Goal: Task Accomplishment & Management: Complete application form

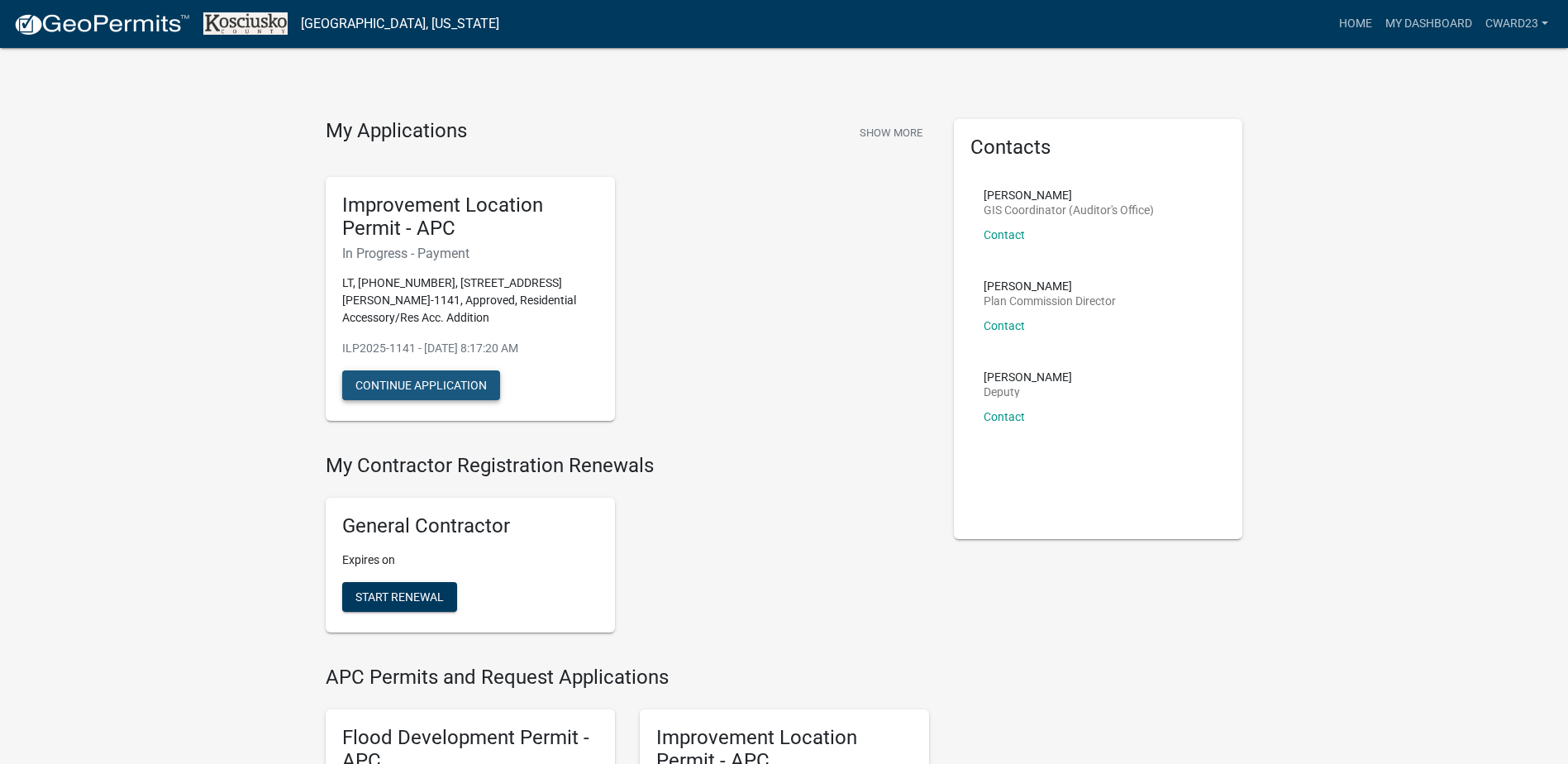
click at [450, 383] on button "Continue Application" at bounding box center [421, 385] width 158 height 30
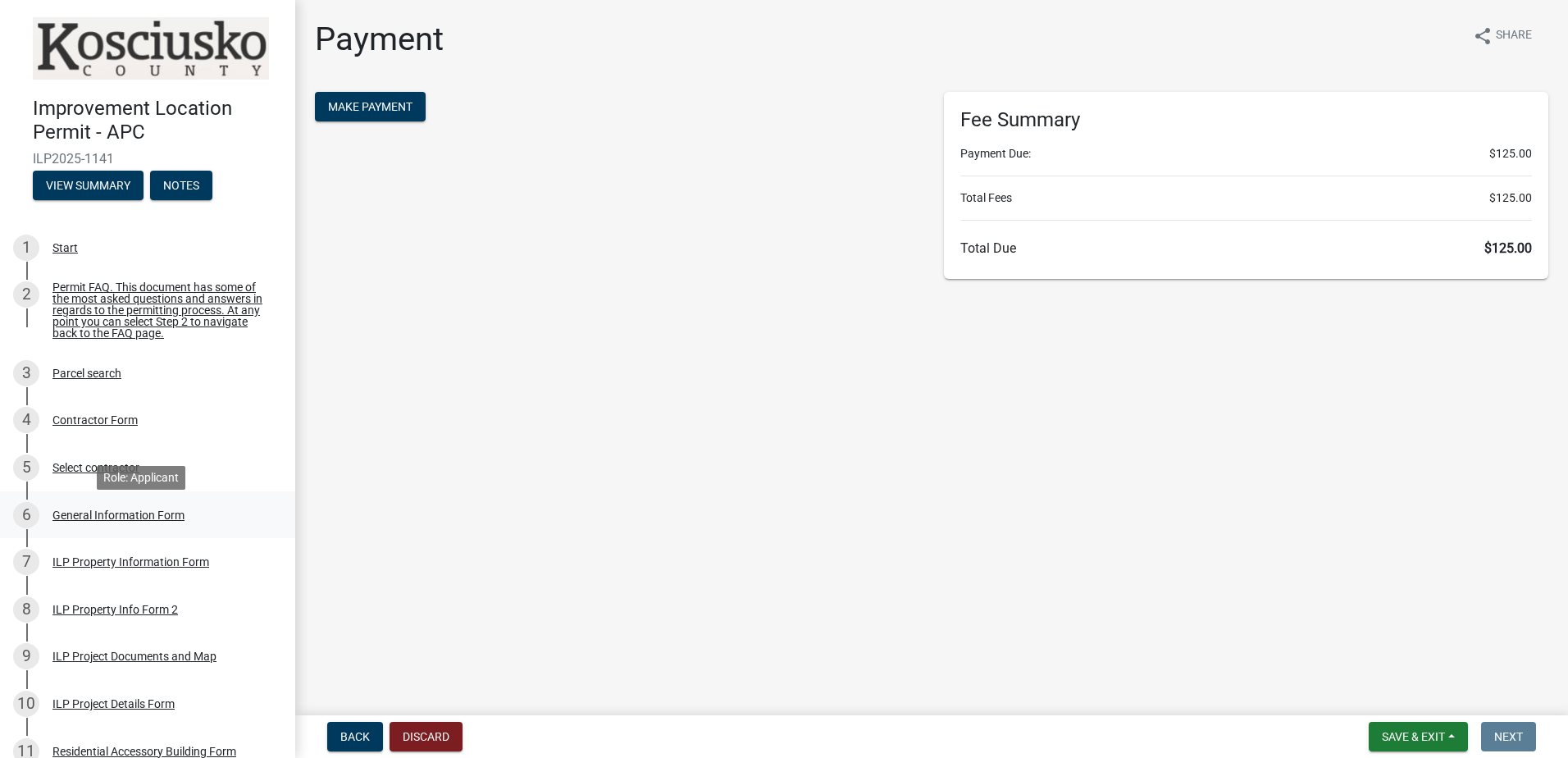
click at [146, 520] on div "General Information Form" at bounding box center [118, 515] width 132 height 12
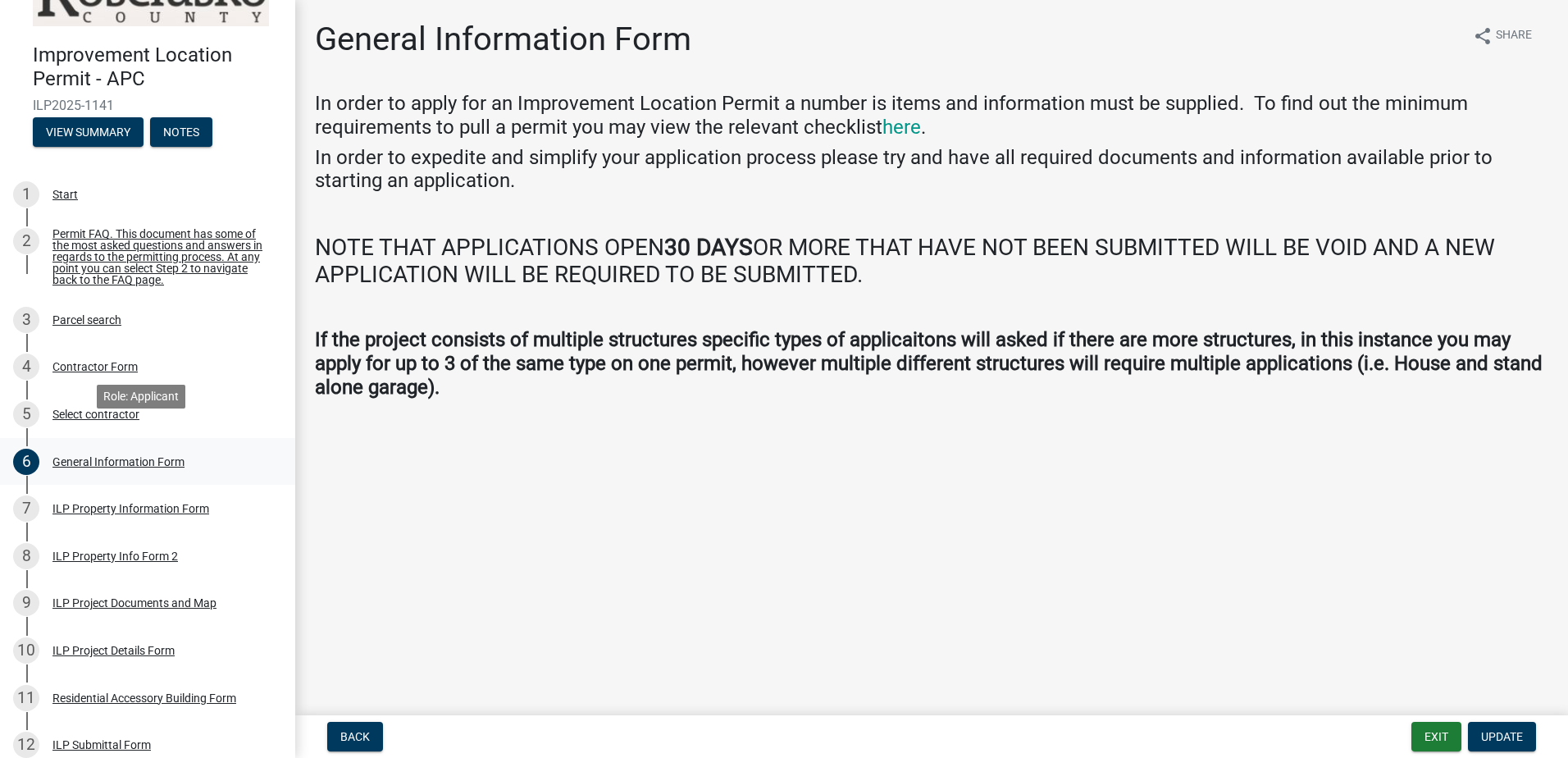
scroll to position [82, 0]
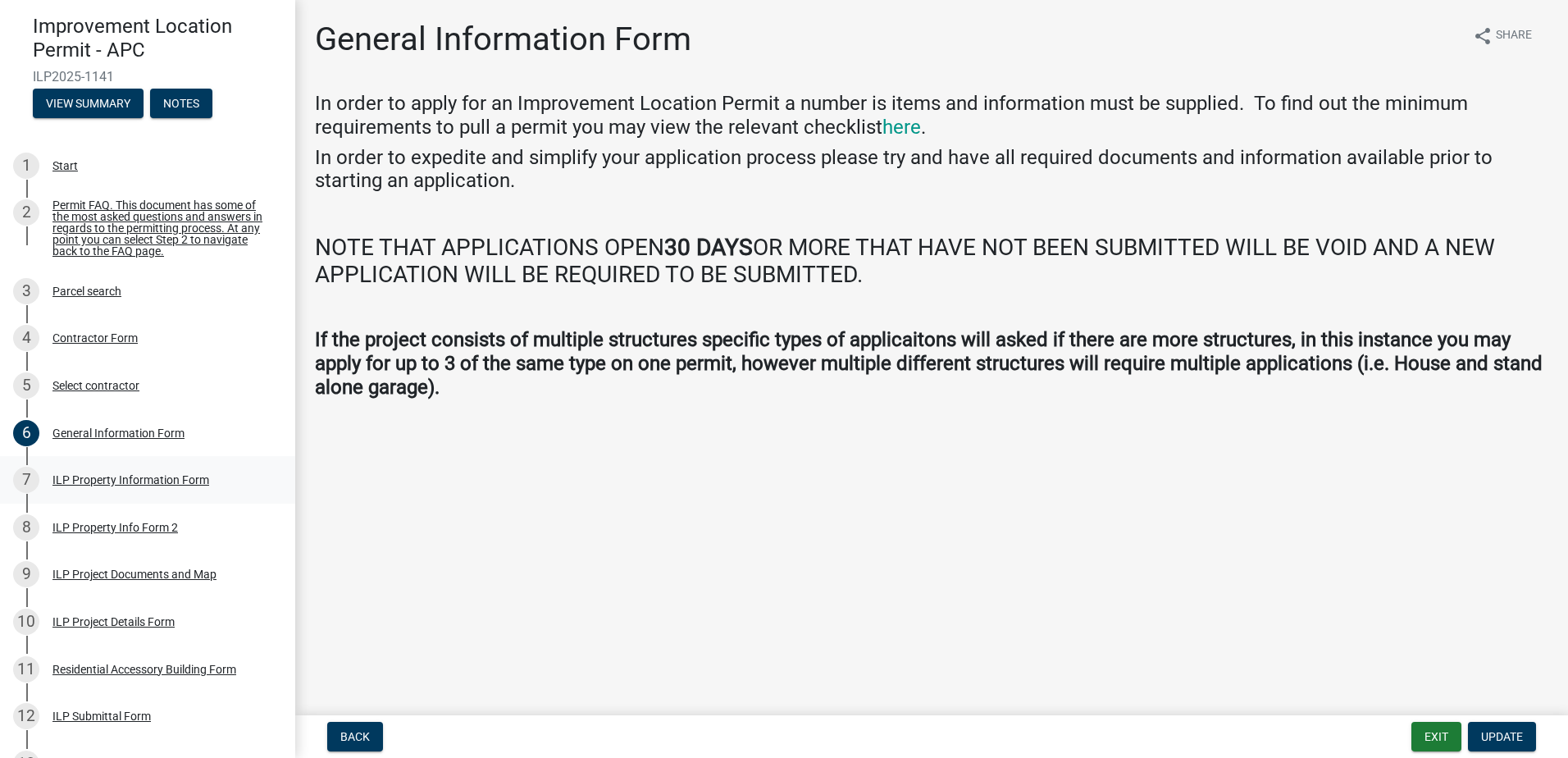
click at [157, 485] on div "ILP Property Information Form" at bounding box center [130, 480] width 157 height 12
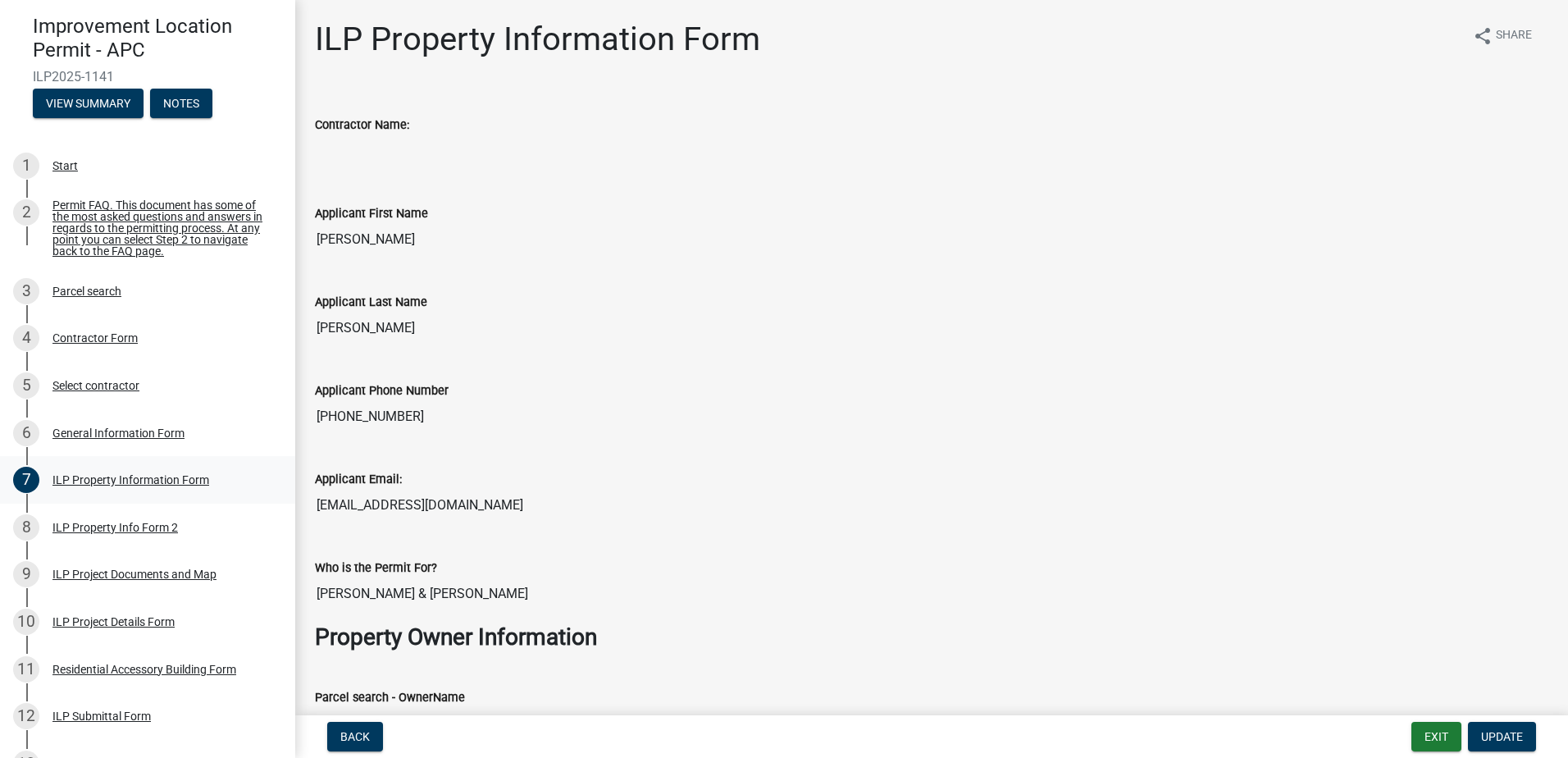
scroll to position [164, 0]
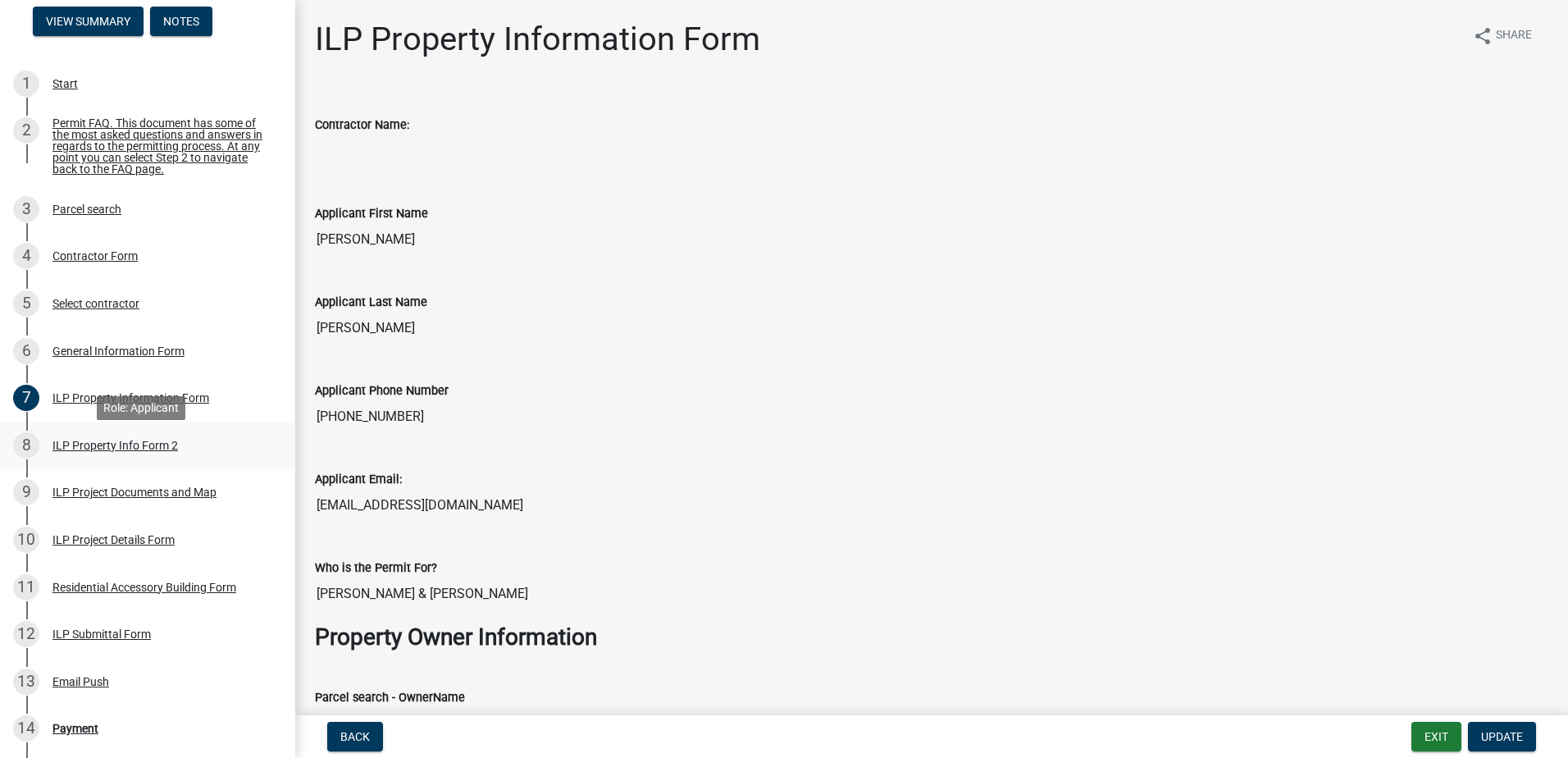
click at [78, 451] on div "ILP Property Info Form 2" at bounding box center [114, 446] width 125 height 12
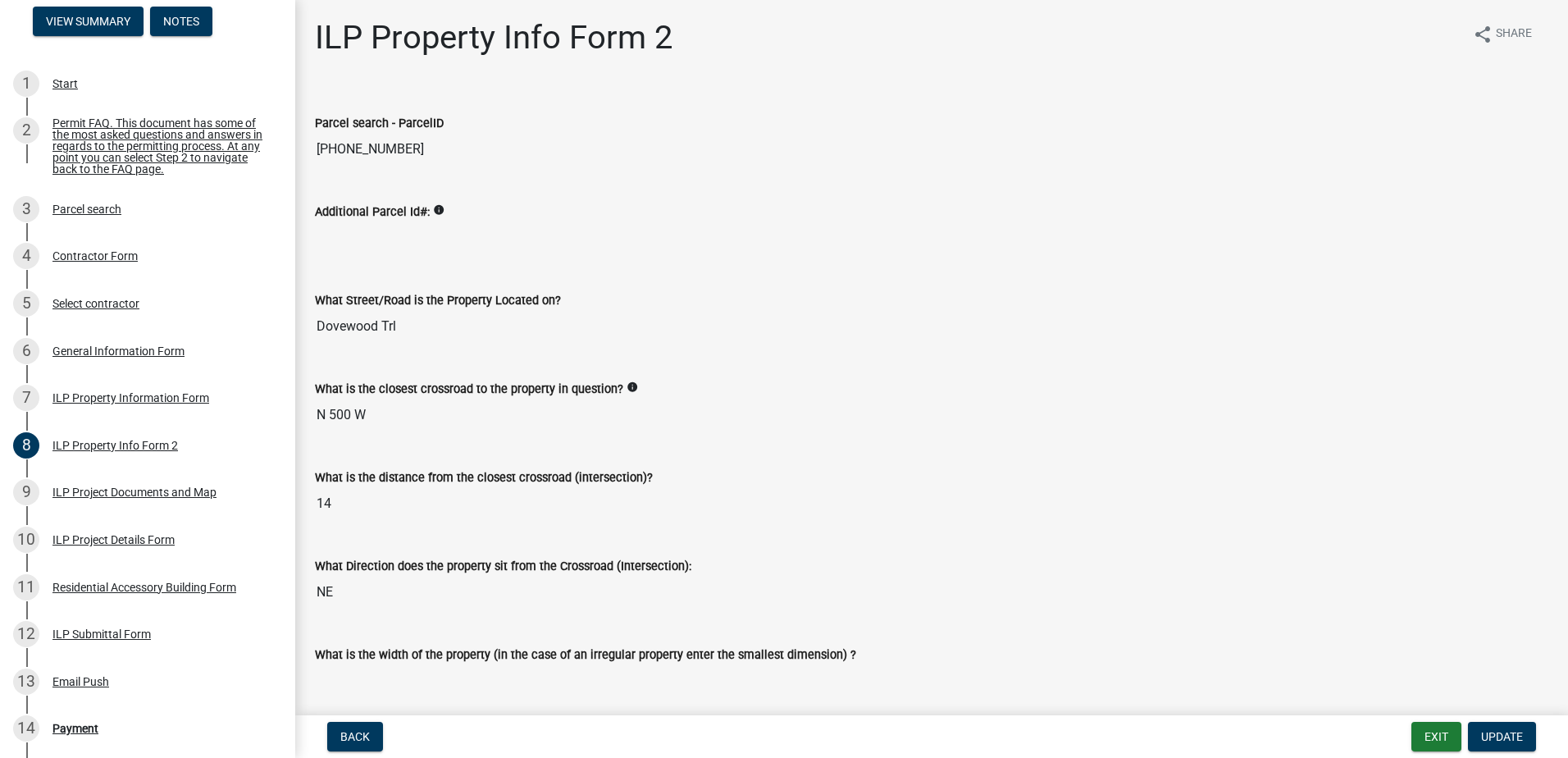
scroll to position [0, 0]
click at [58, 81] on div "Start" at bounding box center [65, 84] width 26 height 12
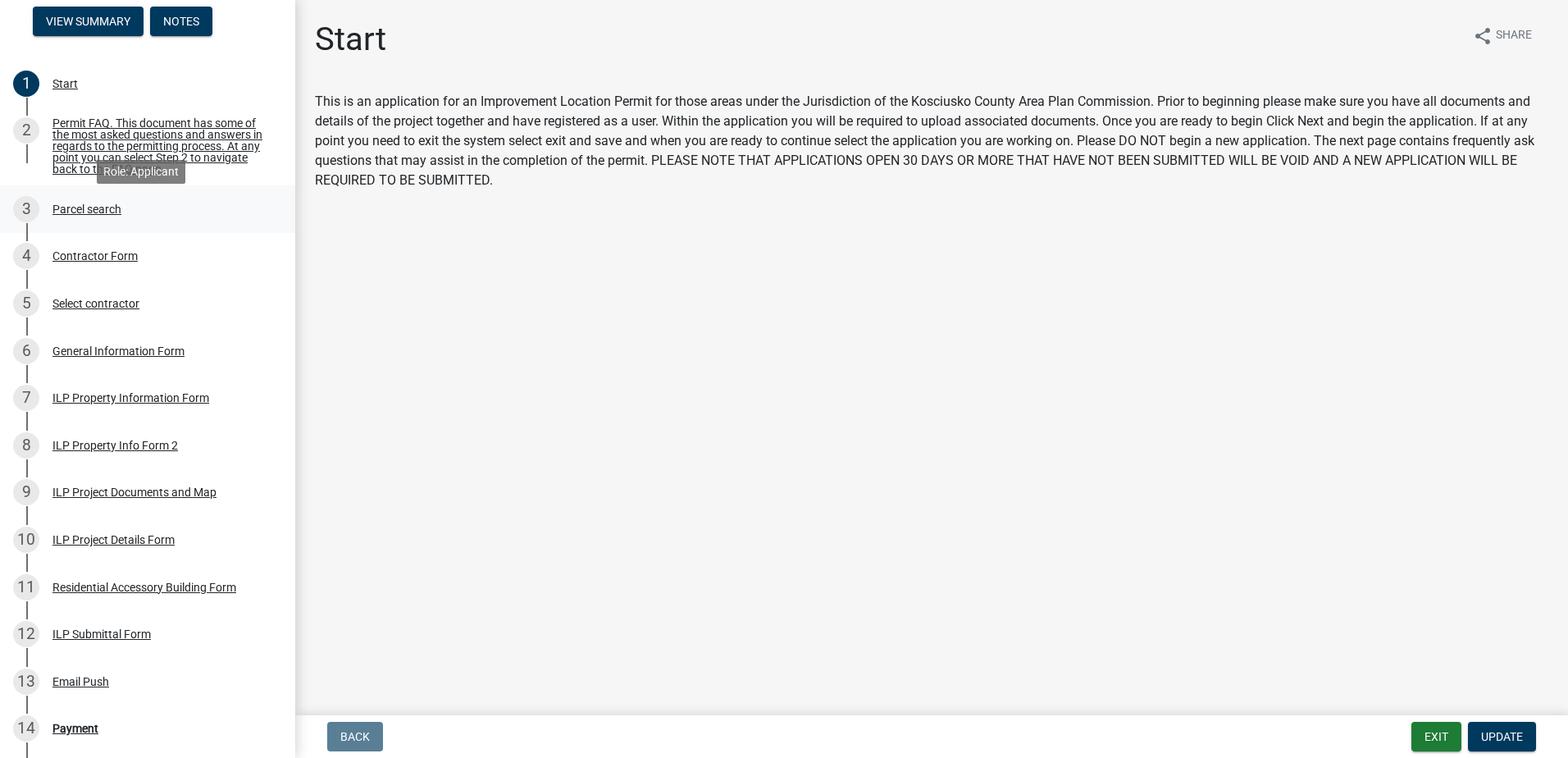
click at [109, 215] on div "Parcel search" at bounding box center [87, 210] width 69 height 12
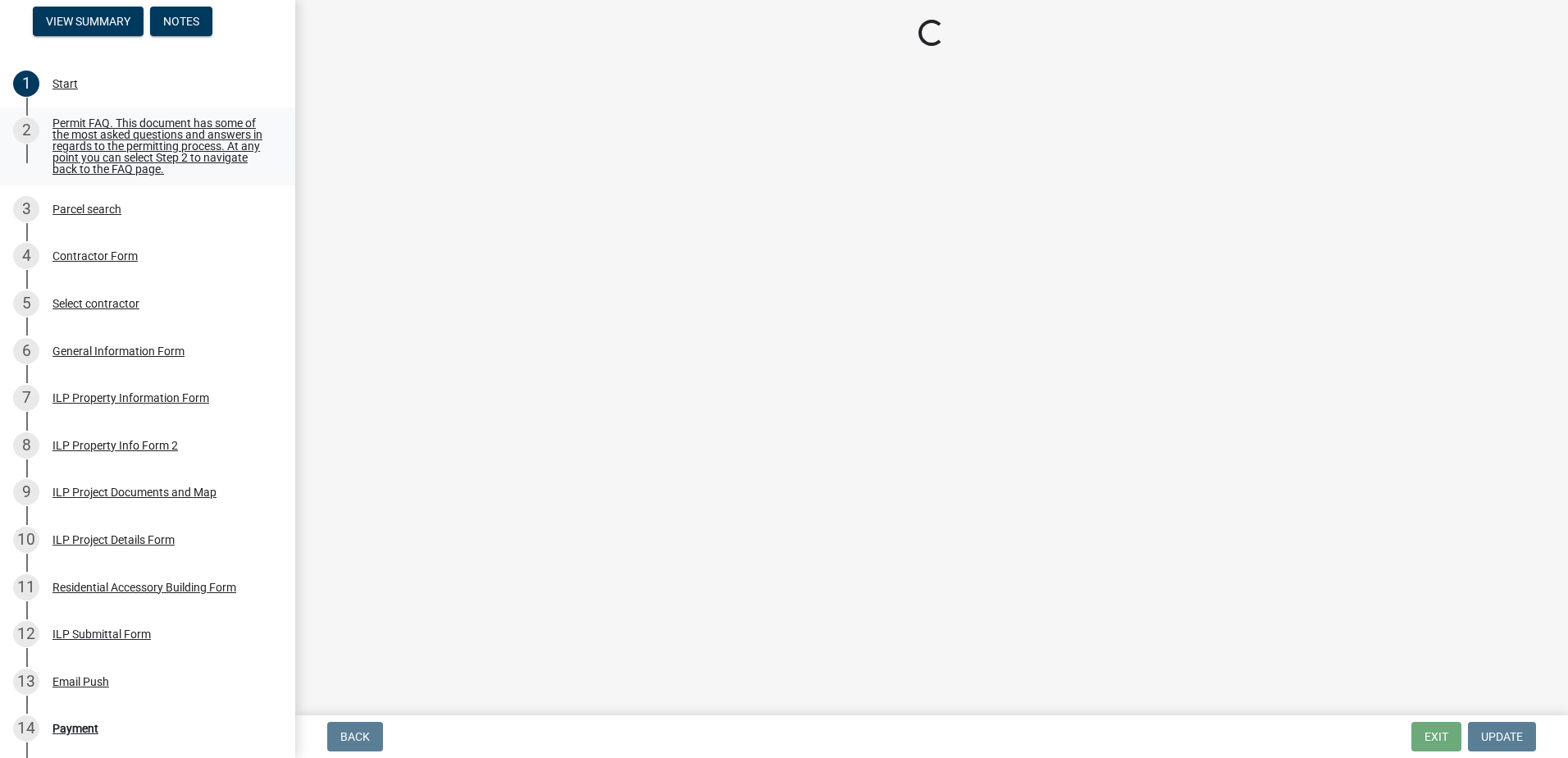
click at [108, 118] on div "Permit FAQ. This document has some of the most asked questions and answers in r…" at bounding box center [160, 146] width 217 height 57
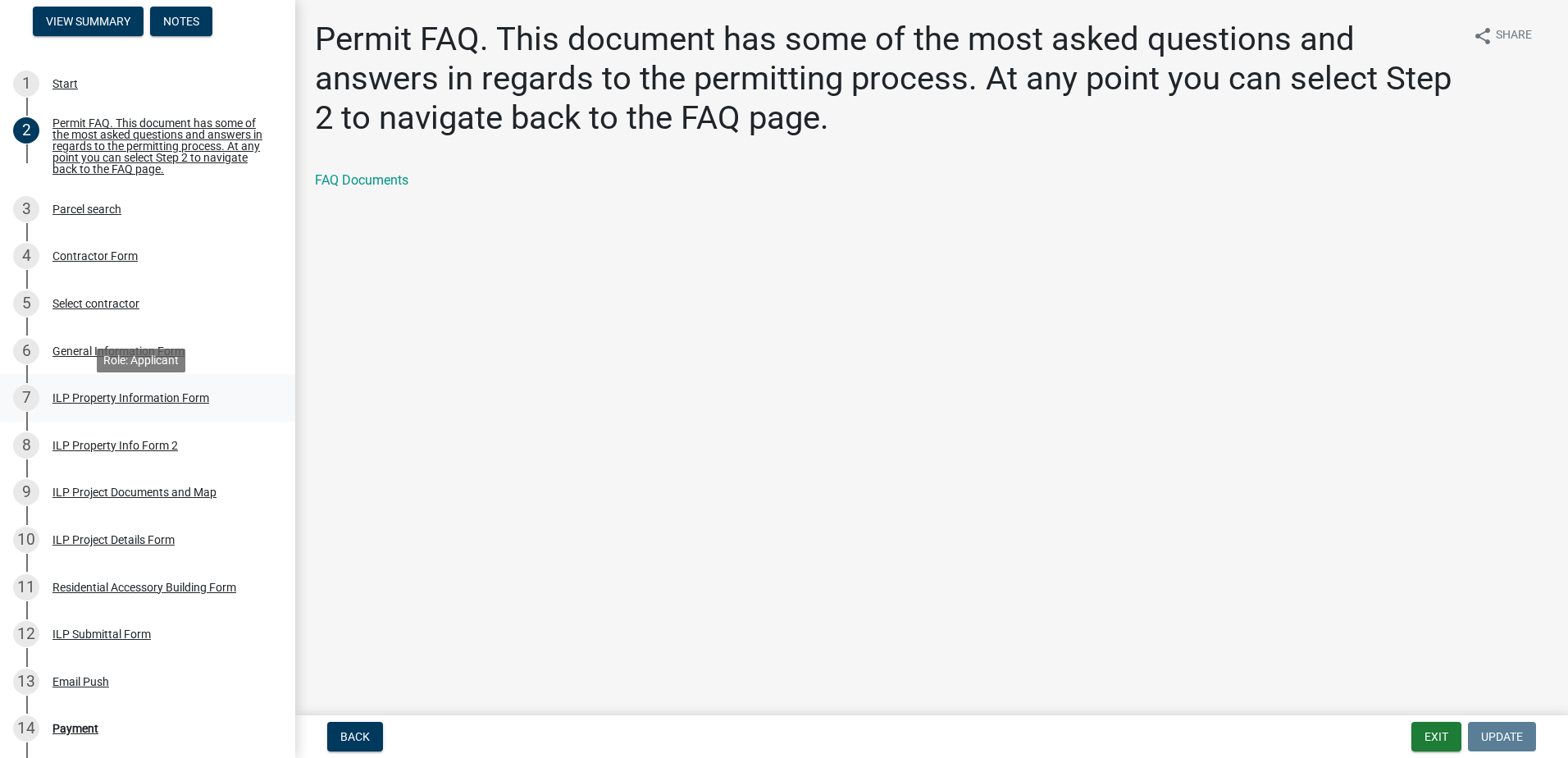
click at [152, 404] on div "ILP Property Information Form" at bounding box center [130, 398] width 157 height 12
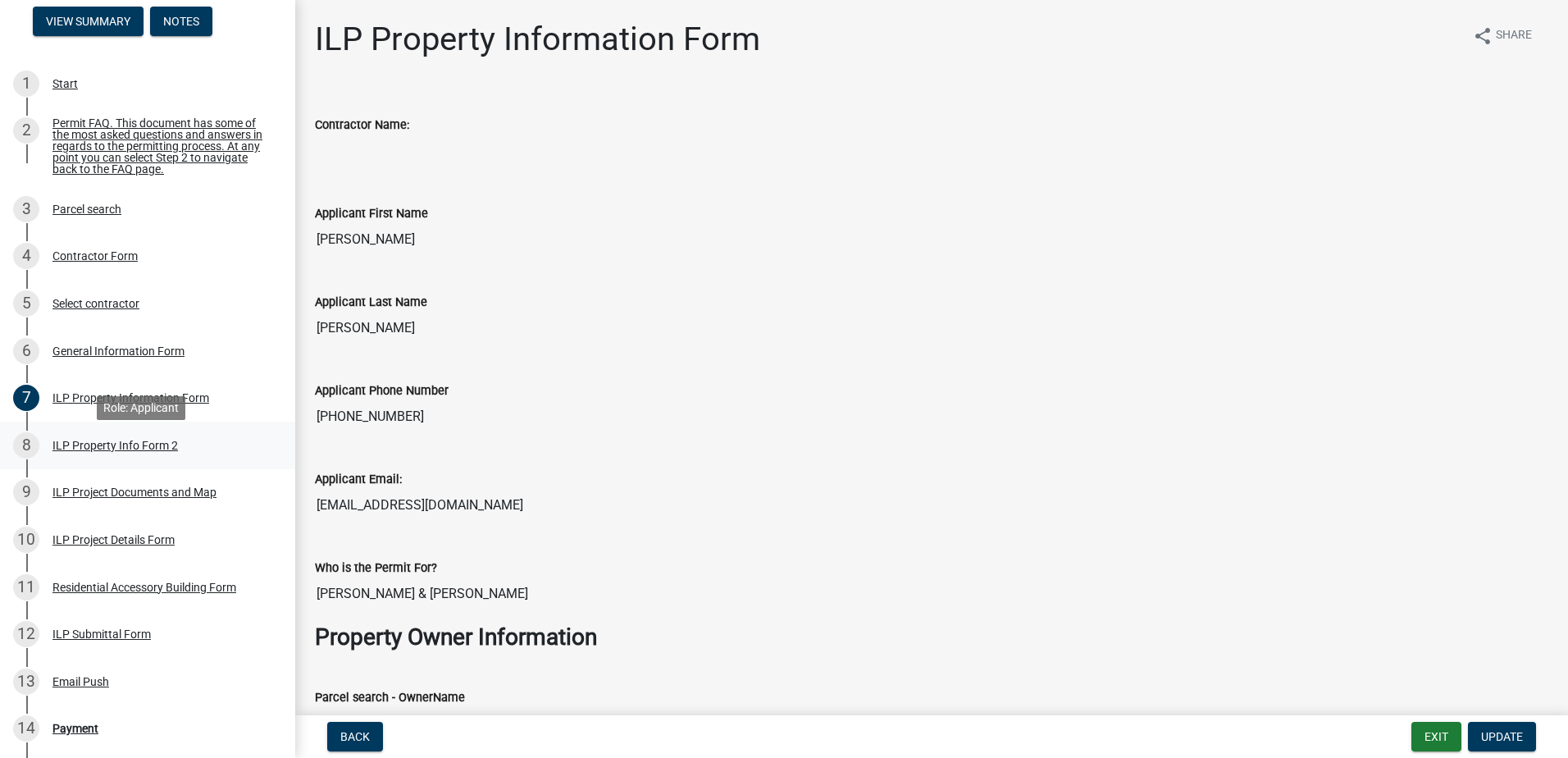
click at [145, 451] on div "ILP Property Info Form 2" at bounding box center [114, 446] width 125 height 12
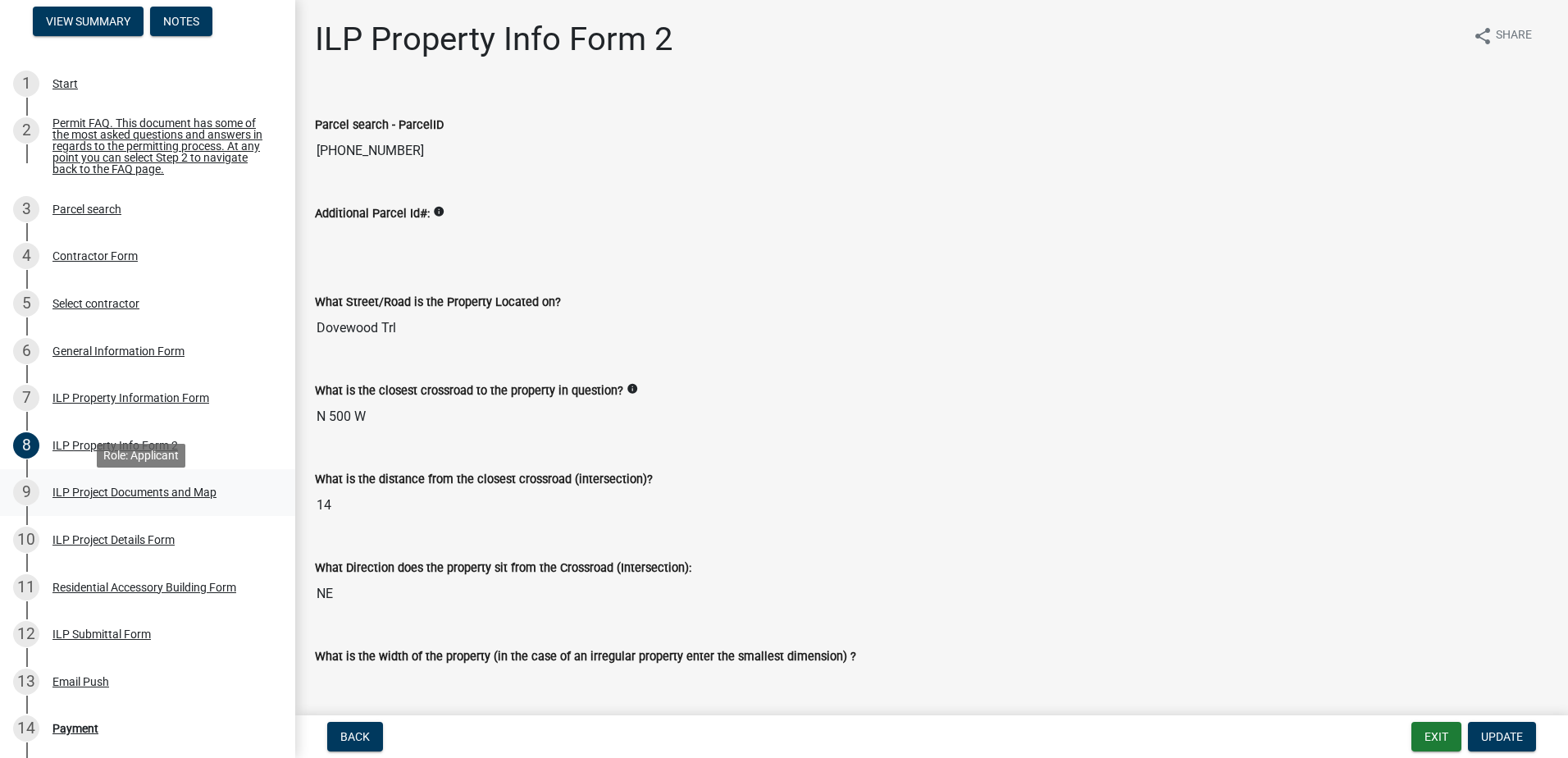
click at [155, 498] on div "ILP Project Documents and Map" at bounding box center [134, 492] width 164 height 12
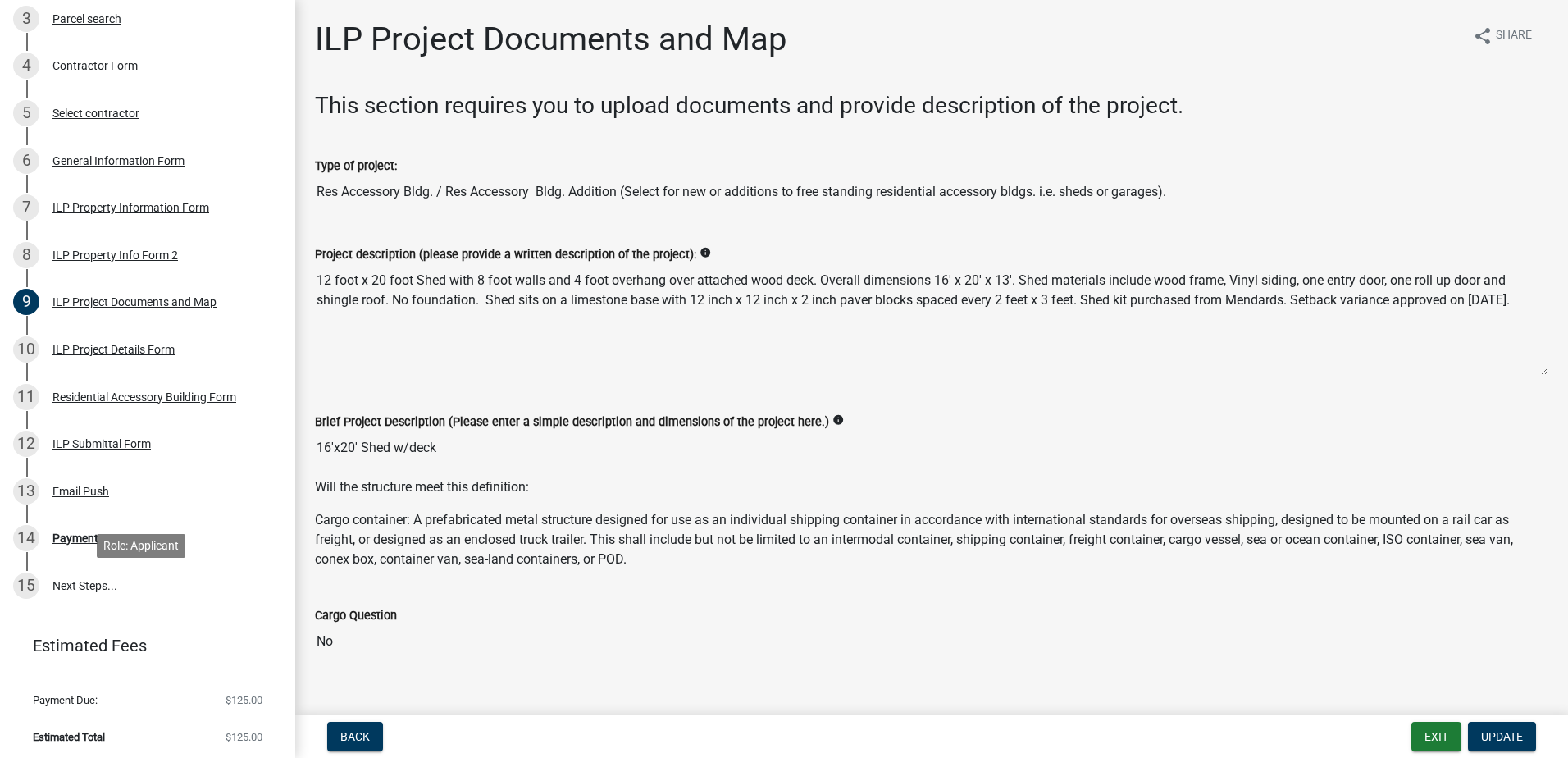
scroll to position [366, 0]
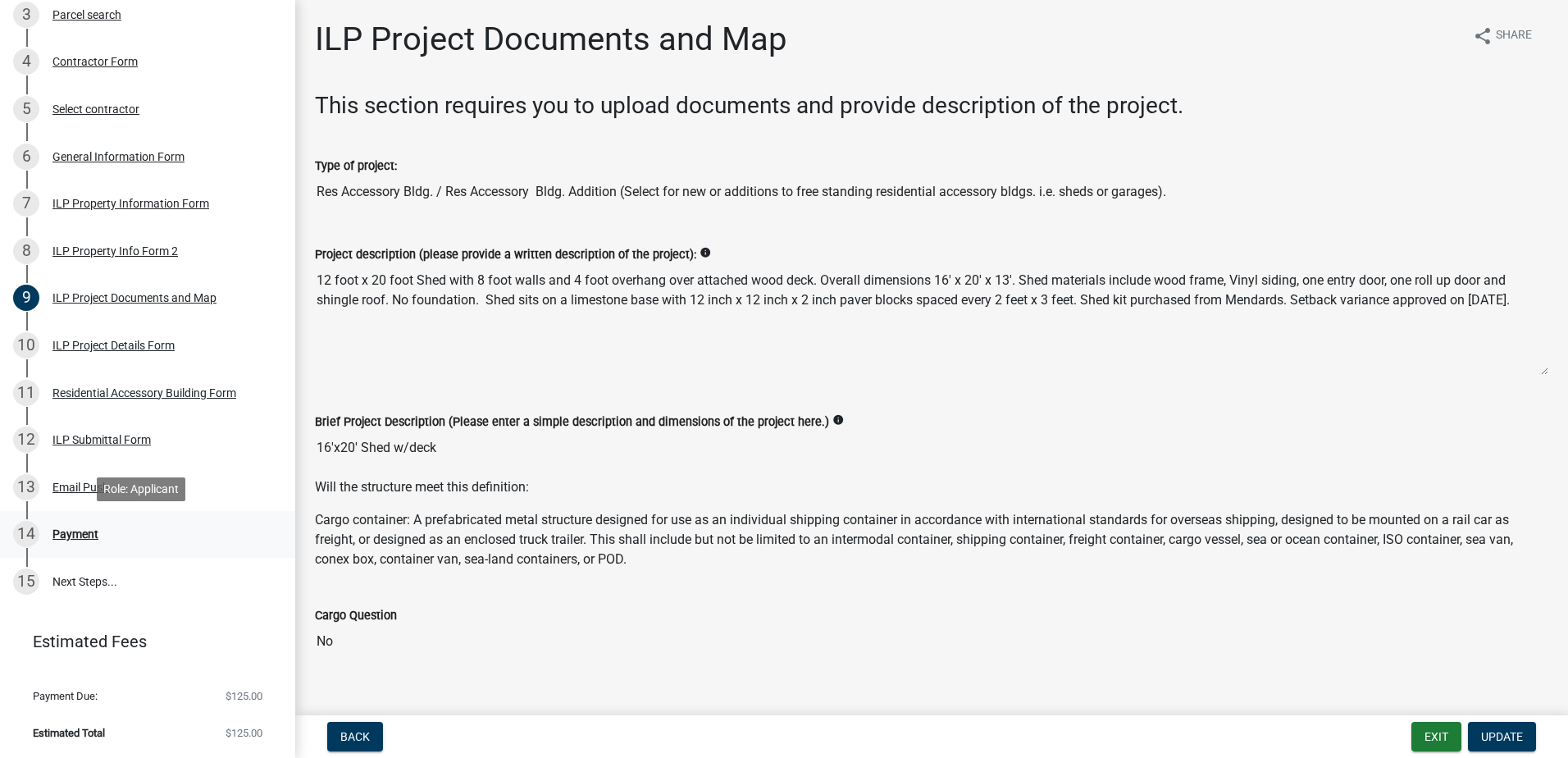
click at [80, 531] on div "Payment" at bounding box center [75, 535] width 46 height 12
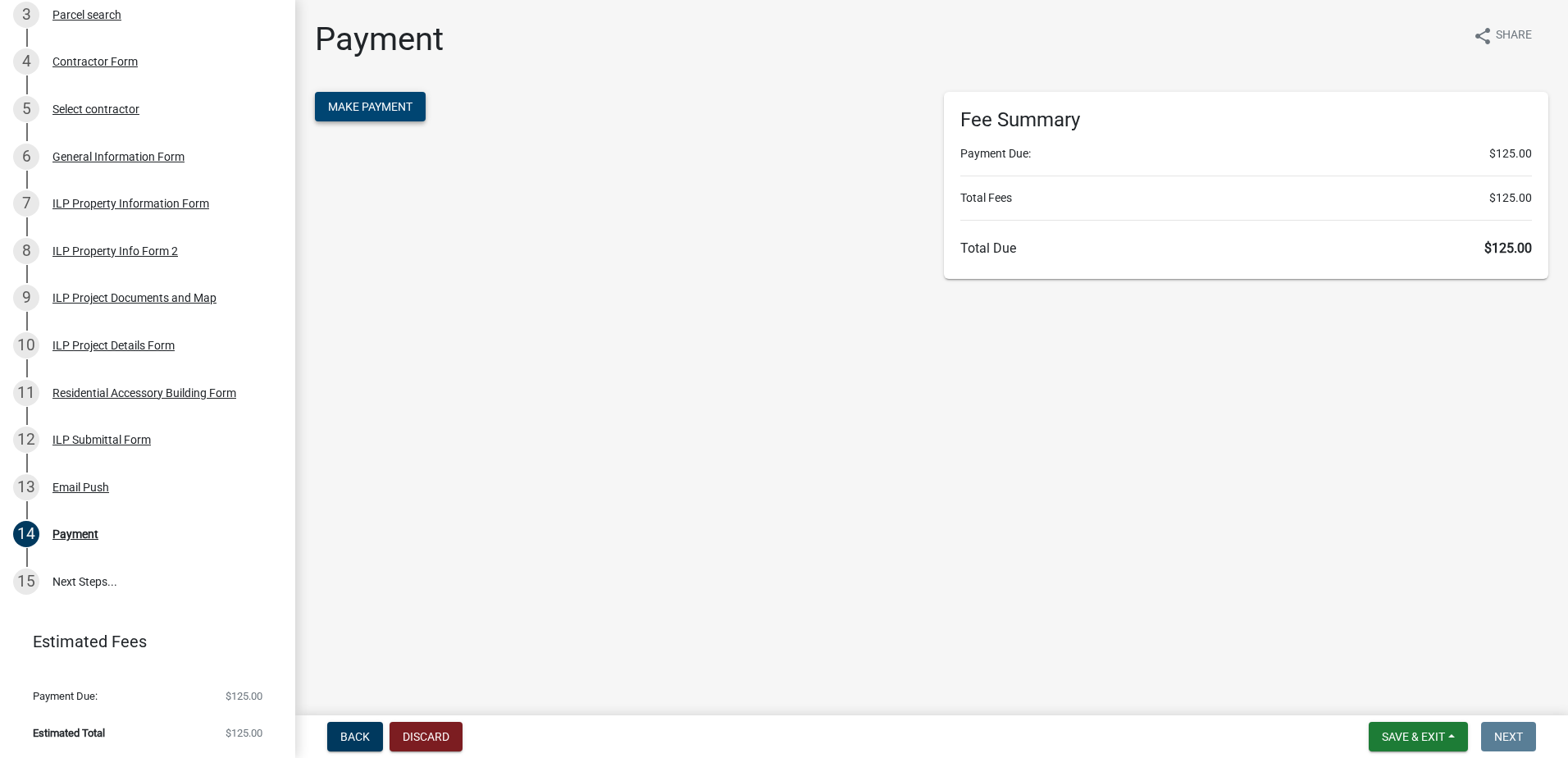
click at [417, 106] on button "Make Payment" at bounding box center [370, 106] width 110 height 30
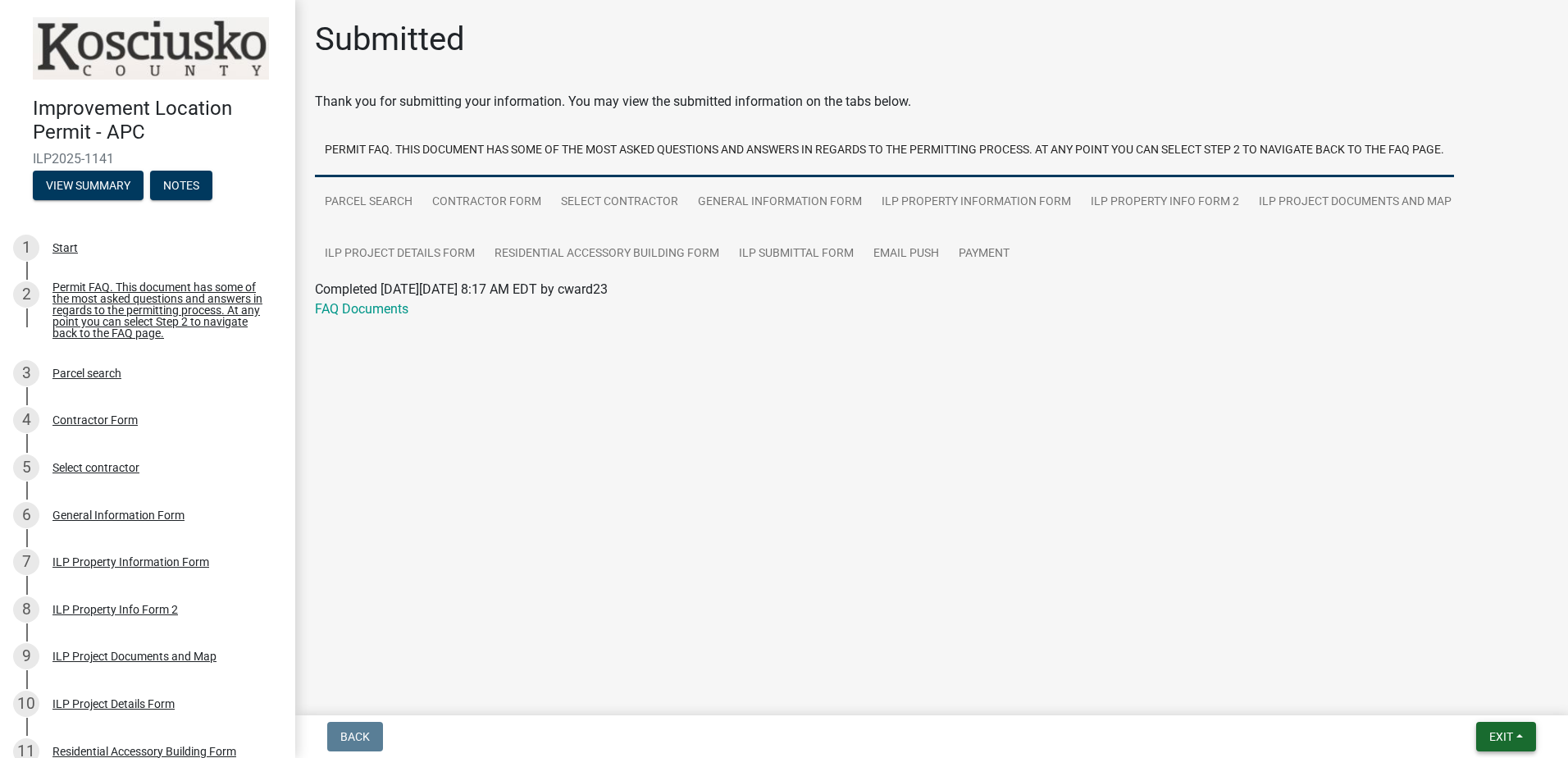
click at [1489, 735] on span "Exit" at bounding box center [1501, 736] width 24 height 13
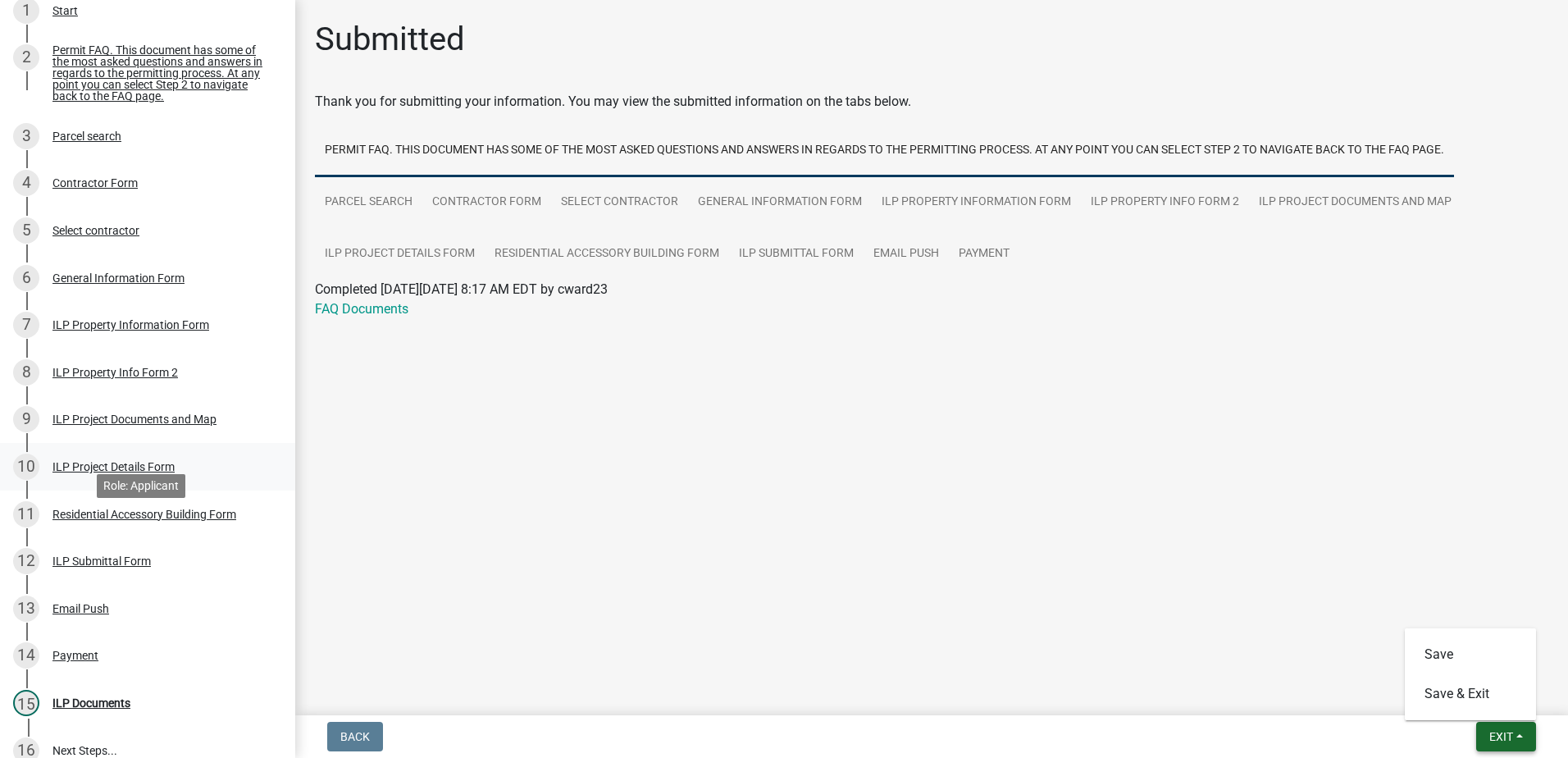
scroll to position [328, 0]
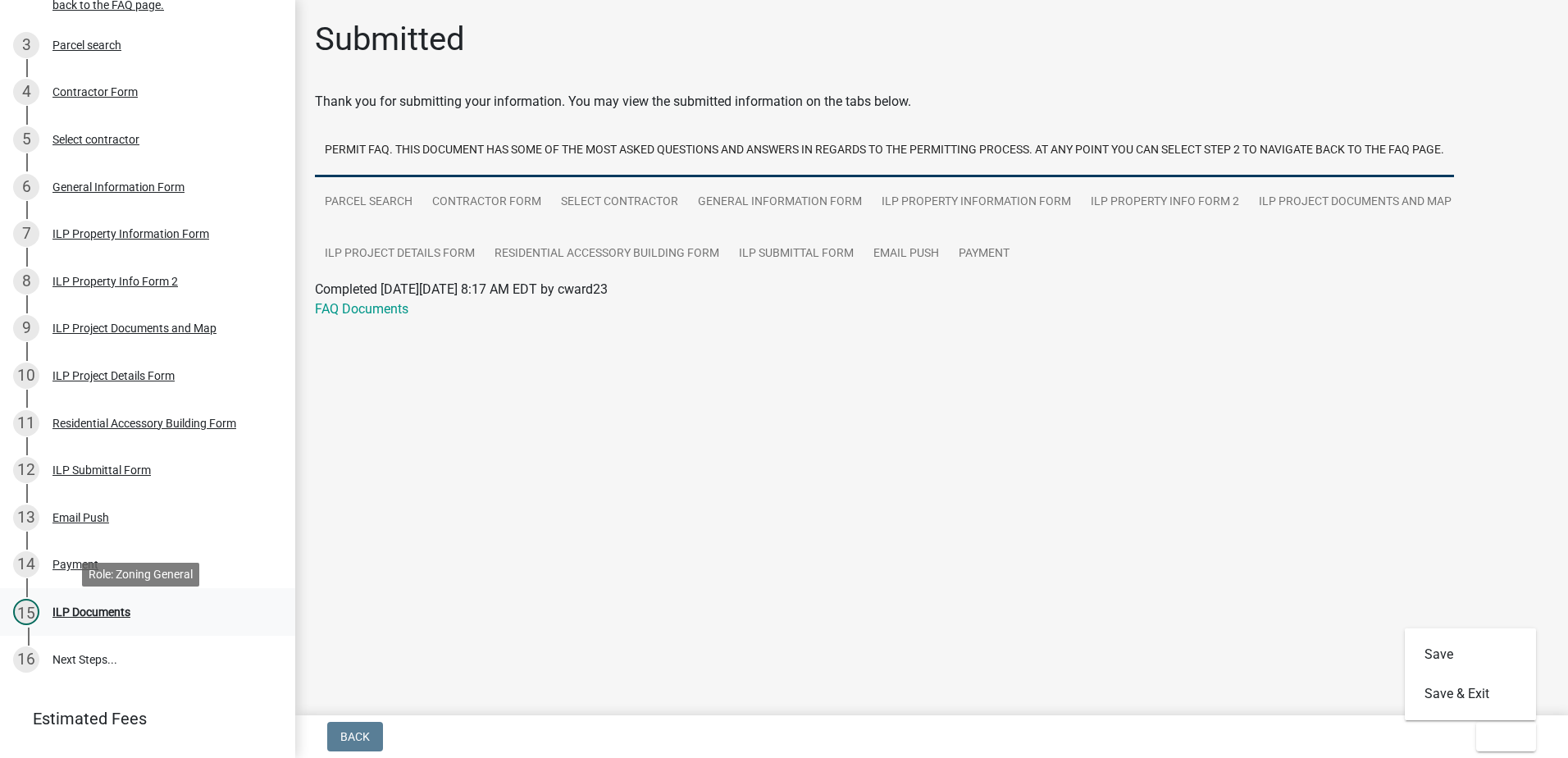
click at [111, 617] on div "ILP Documents" at bounding box center [91, 612] width 78 height 12
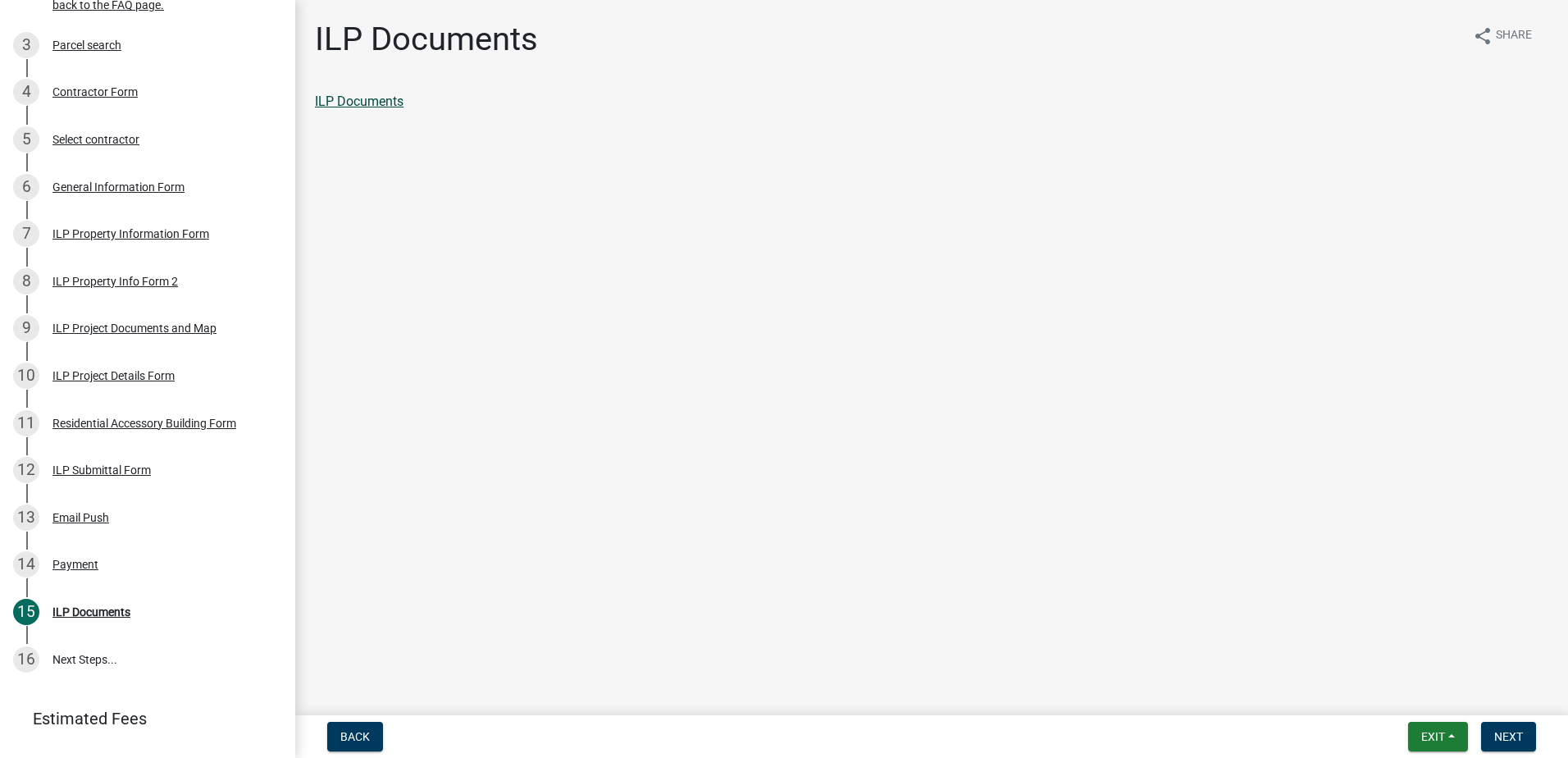
click at [385, 105] on link "ILP Documents" at bounding box center [359, 101] width 89 height 16
